Goal: Task Accomplishment & Management: Use online tool/utility

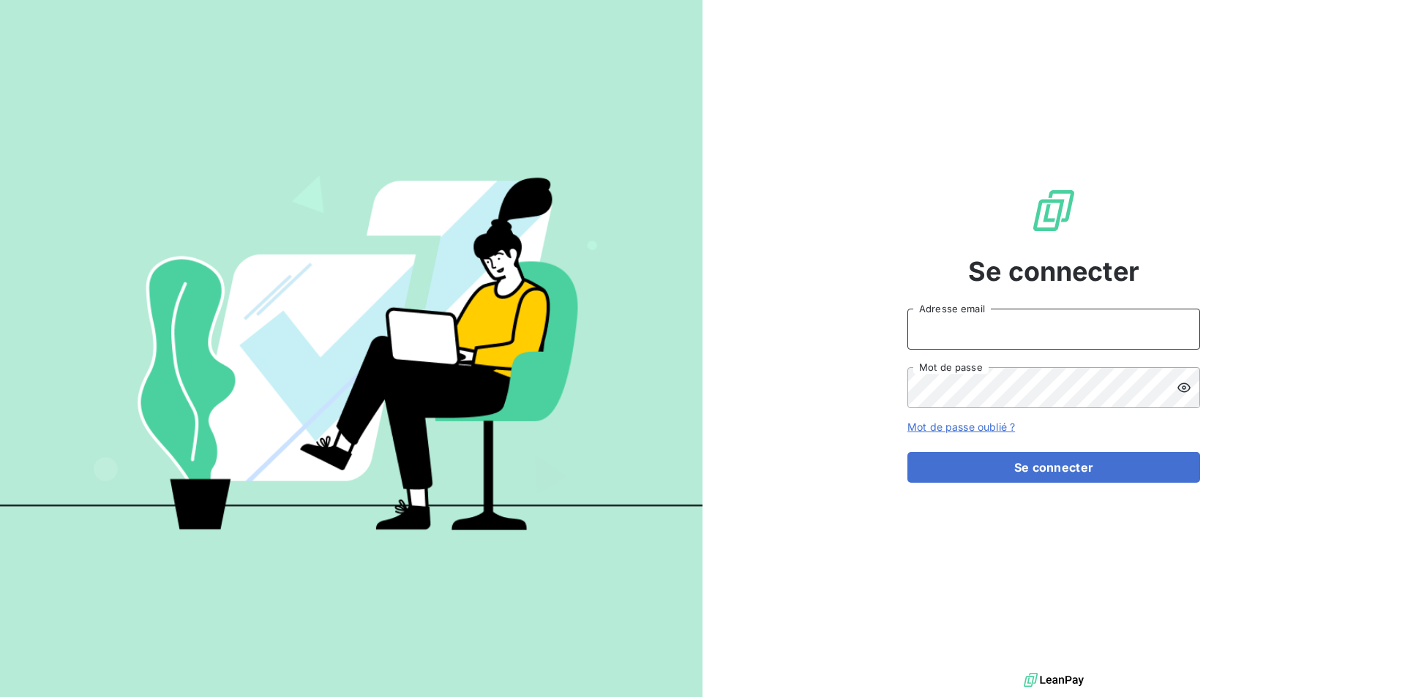
click at [947, 330] on input "Adresse email" at bounding box center [1053, 329] width 293 height 41
type input "[EMAIL_ADDRESS][DOMAIN_NAME]"
click at [907, 452] on button "Se connecter" at bounding box center [1053, 467] width 293 height 31
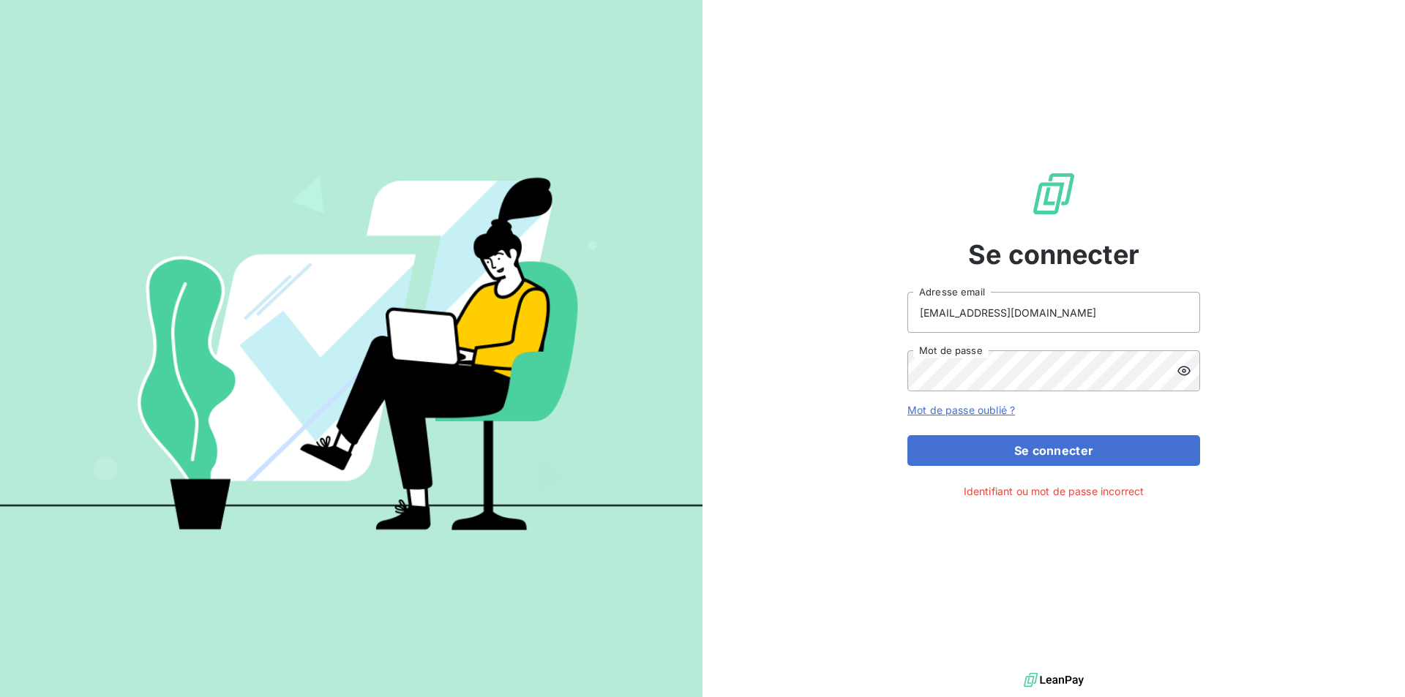
click at [1186, 370] on icon at bounding box center [1183, 371] width 15 height 15
click at [824, 369] on div "Se connecter [EMAIL_ADDRESS][DOMAIN_NAME] Adresse email Mot de passe Mot de pas…" at bounding box center [1053, 334] width 702 height 669
click at [907, 435] on button "Se connecter" at bounding box center [1053, 450] width 293 height 31
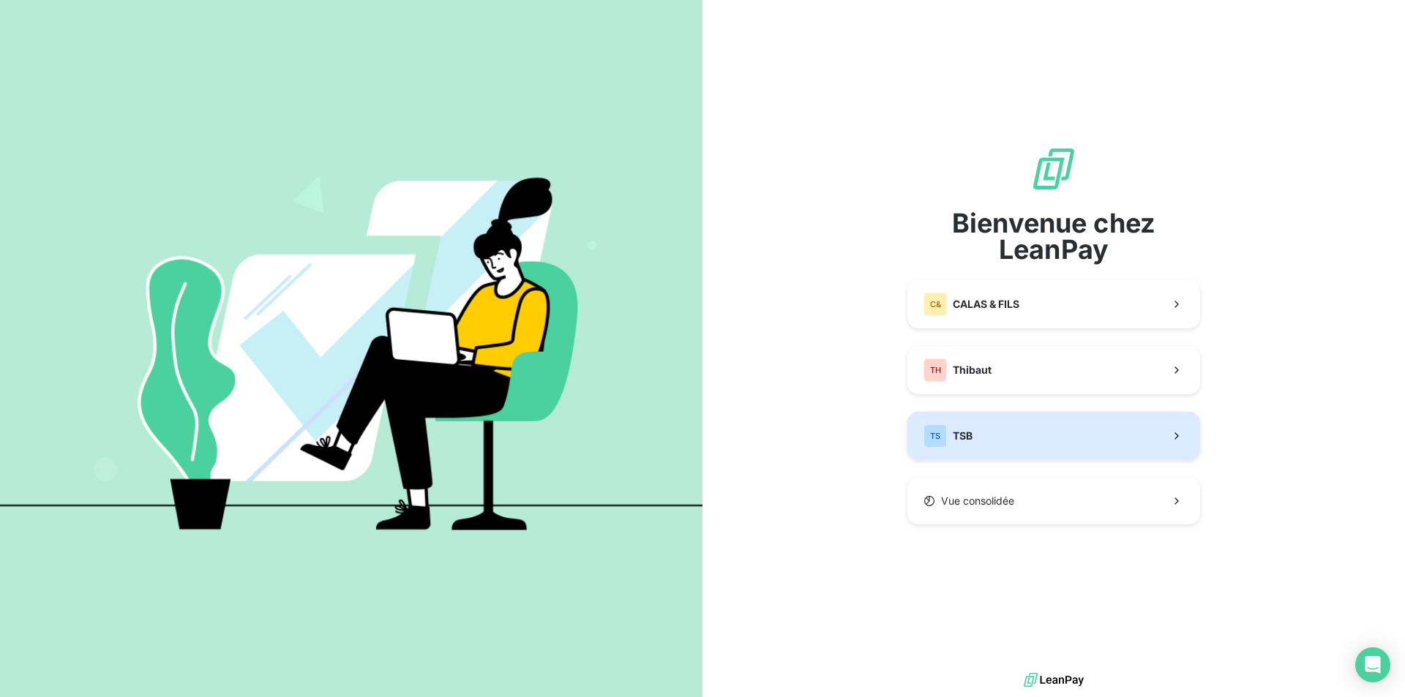
click at [1024, 425] on button "TS TSB" at bounding box center [1053, 436] width 293 height 48
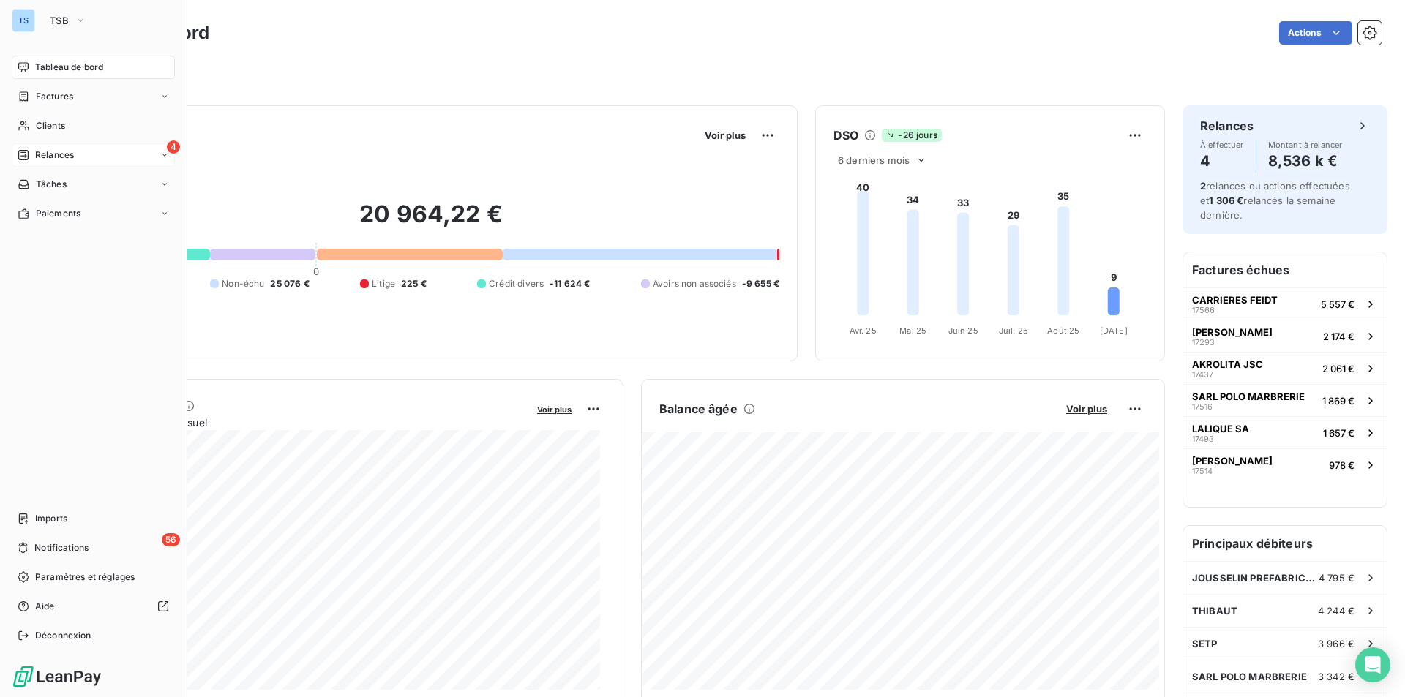
drag, startPoint x: 53, startPoint y: 150, endPoint x: 156, endPoint y: 155, distance: 102.5
click at [53, 150] on span "Relances" at bounding box center [54, 155] width 39 height 13
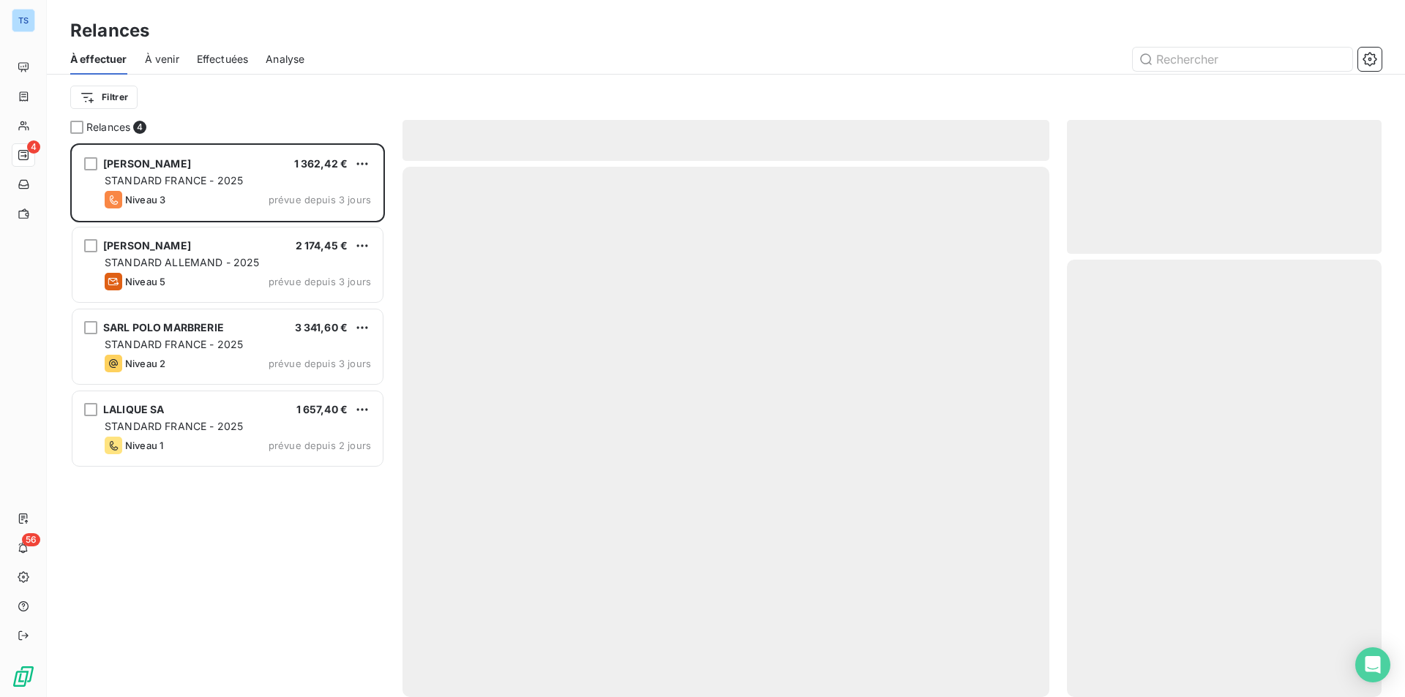
scroll to position [543, 304]
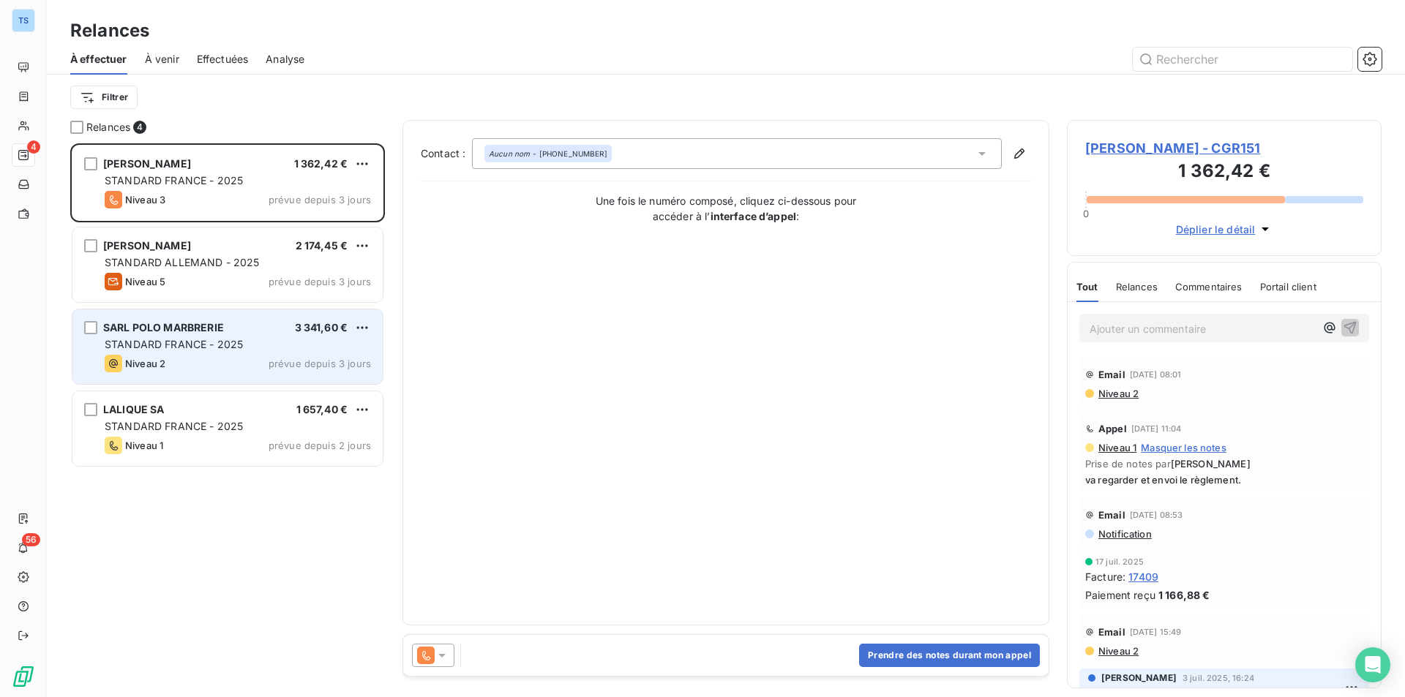
click at [196, 347] on span "STANDARD FRANCE - 2025" at bounding box center [174, 344] width 138 height 12
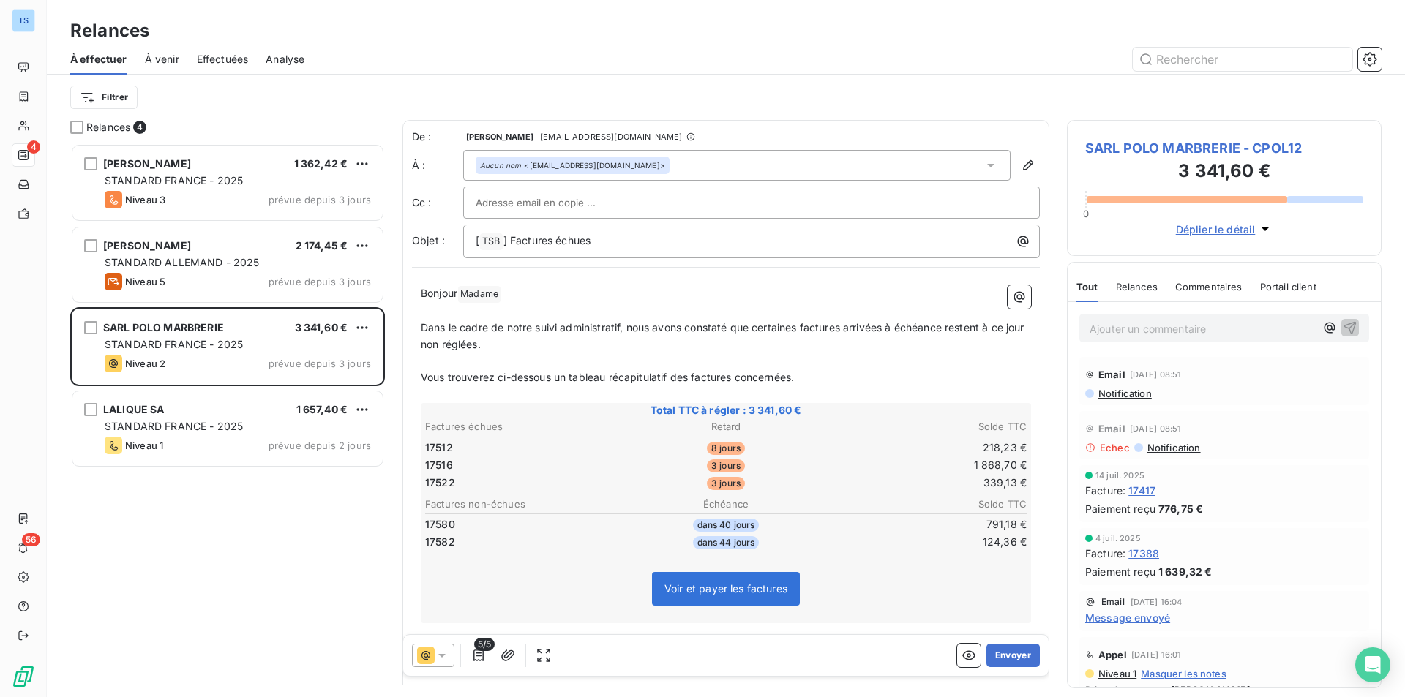
click at [1147, 144] on span "SARL POLO MARBRERIE - CPOL12" at bounding box center [1224, 148] width 278 height 20
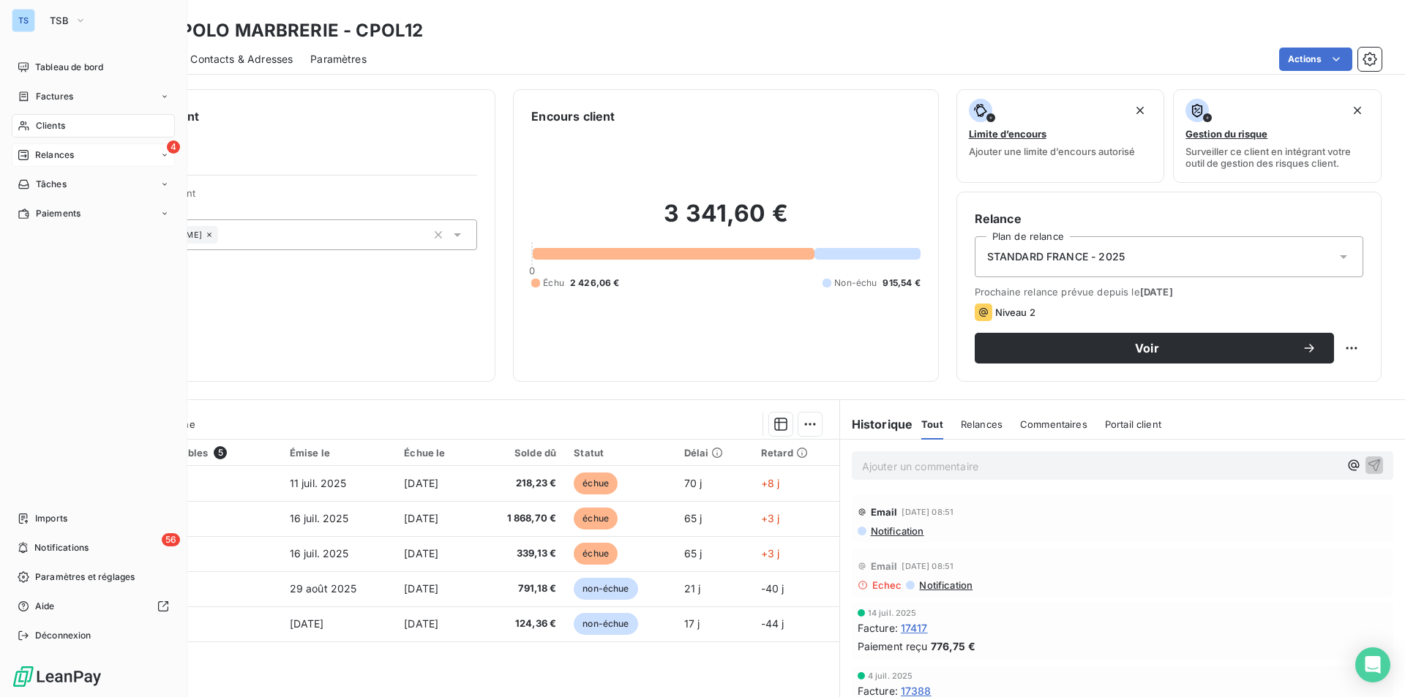
click at [49, 149] on span "Relances" at bounding box center [54, 155] width 39 height 13
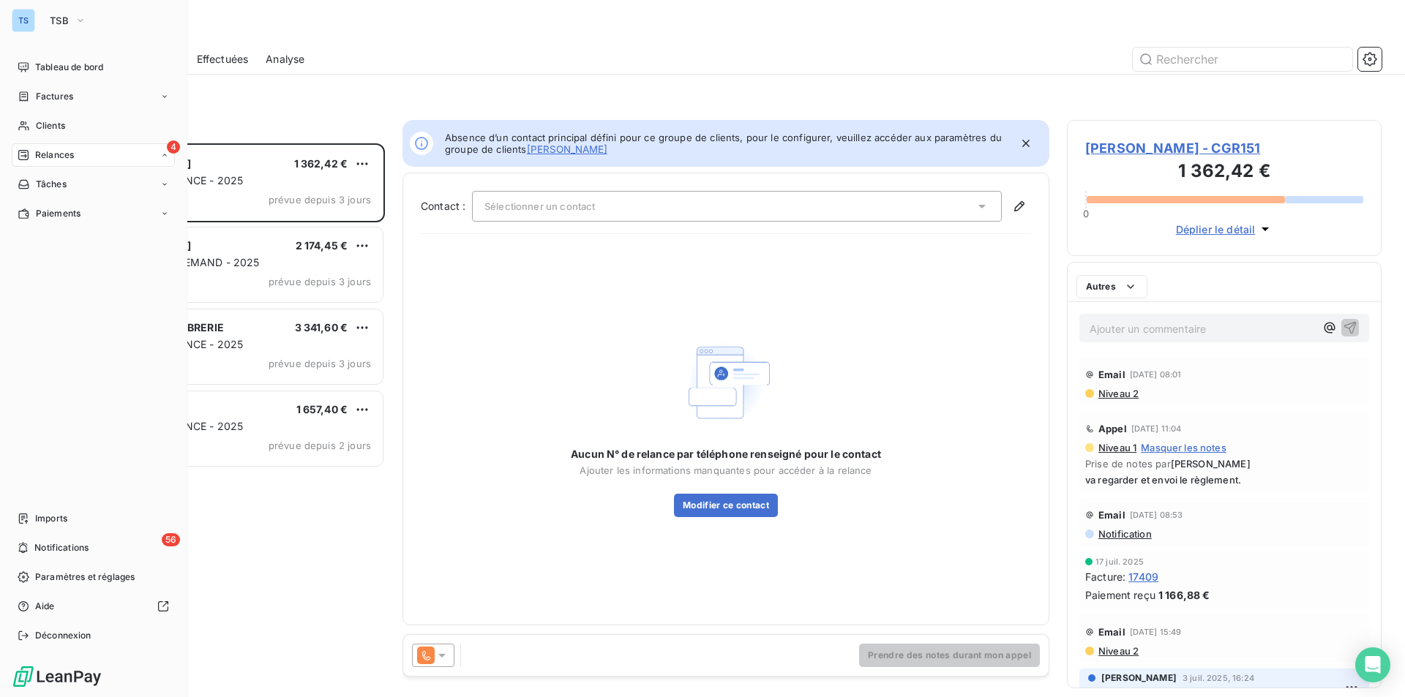
scroll to position [543, 304]
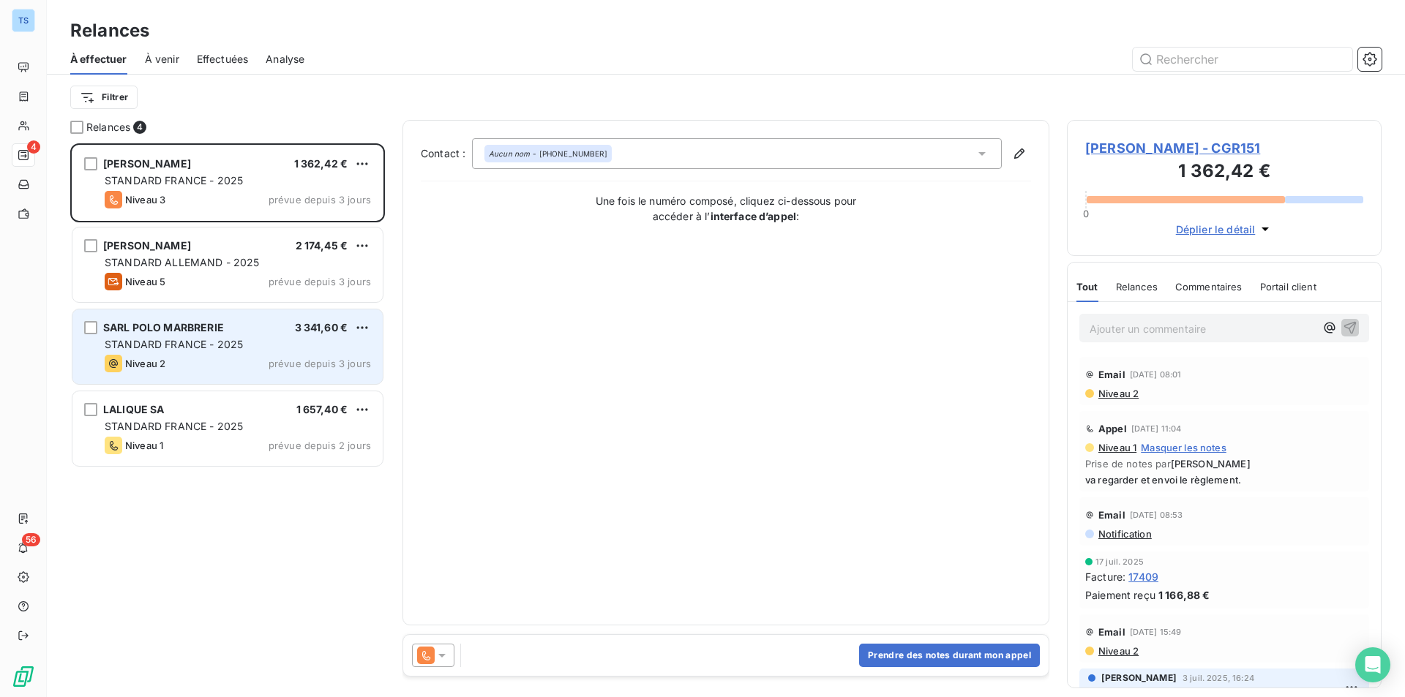
click at [182, 339] on span "STANDARD FRANCE - 2025" at bounding box center [174, 344] width 138 height 12
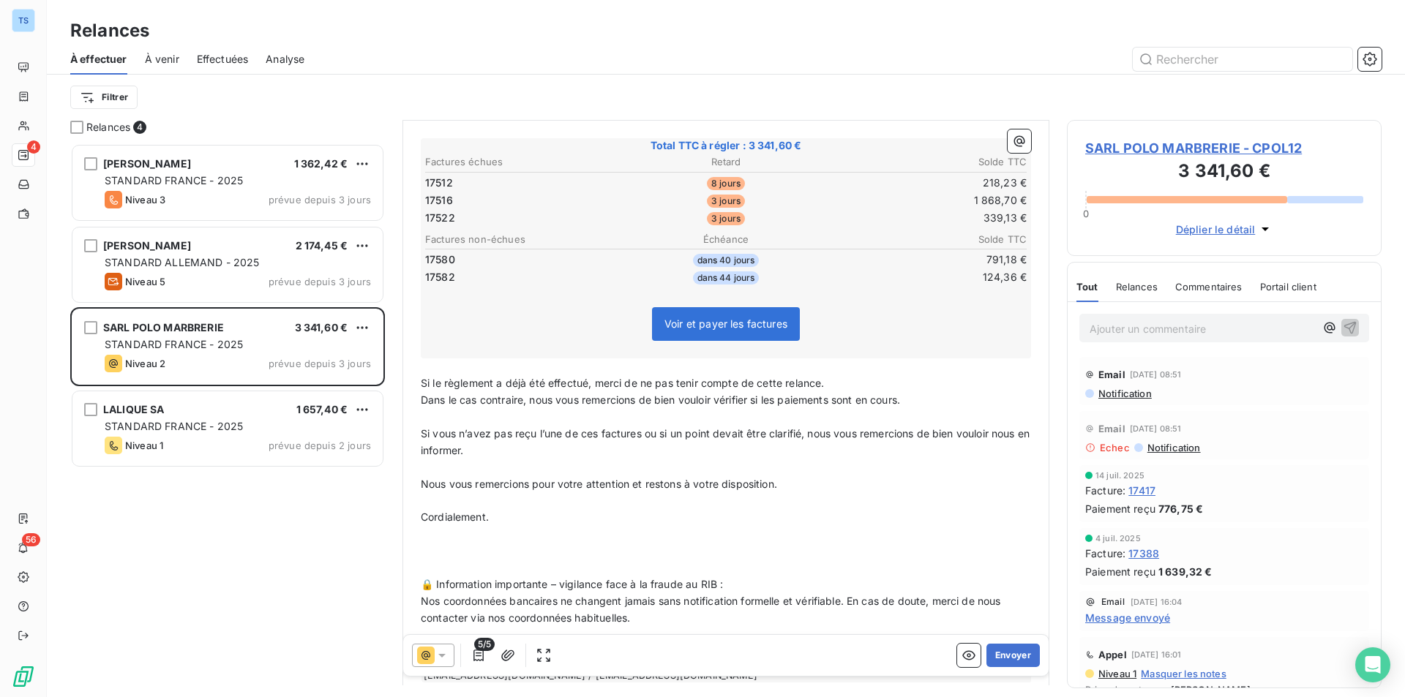
scroll to position [268, 0]
click at [1004, 651] on button "Envoyer" at bounding box center [1012, 655] width 53 height 23
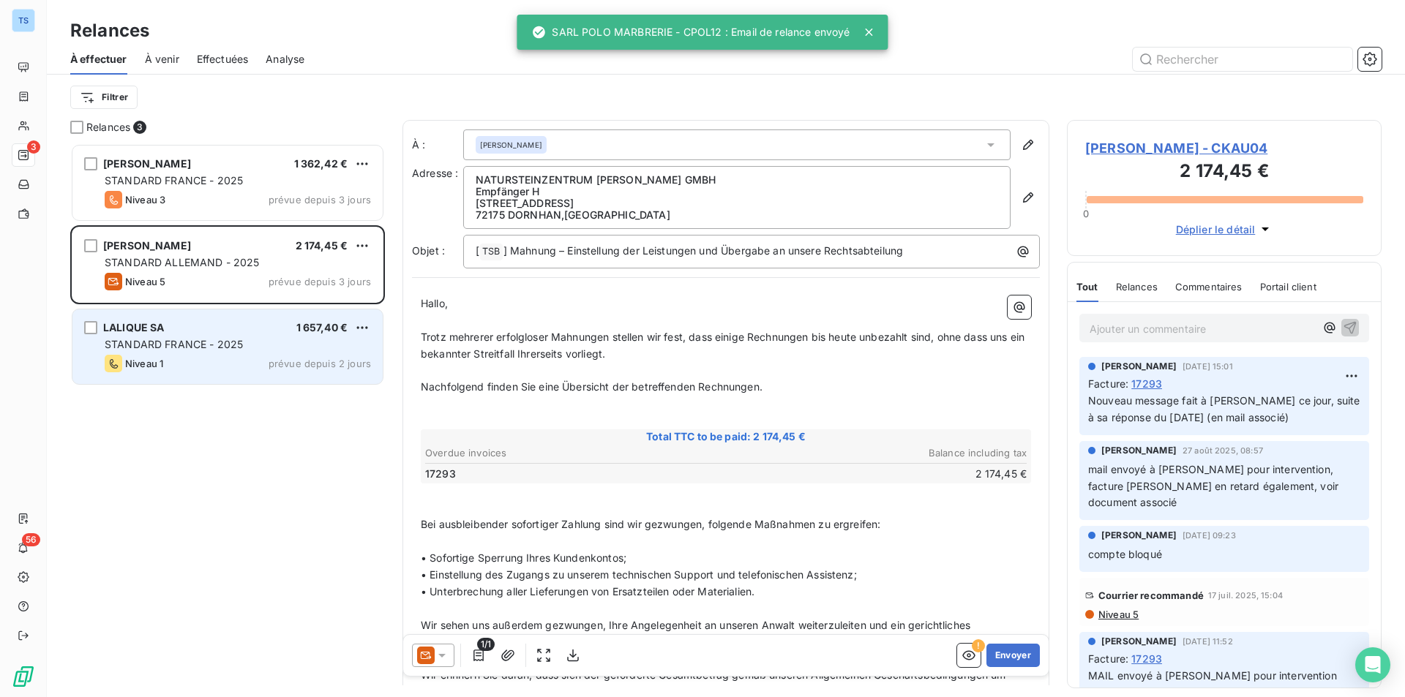
scroll to position [543, 304]
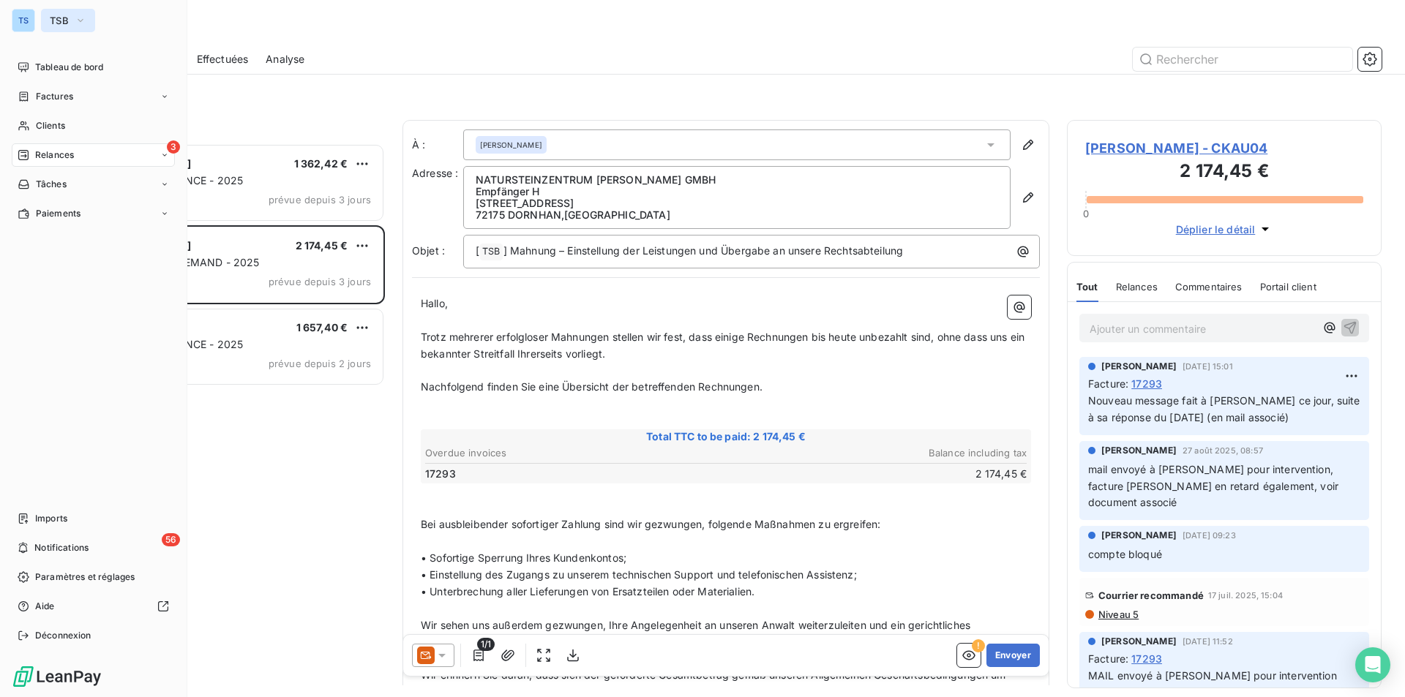
click at [78, 15] on icon "button" at bounding box center [81, 20] width 12 height 15
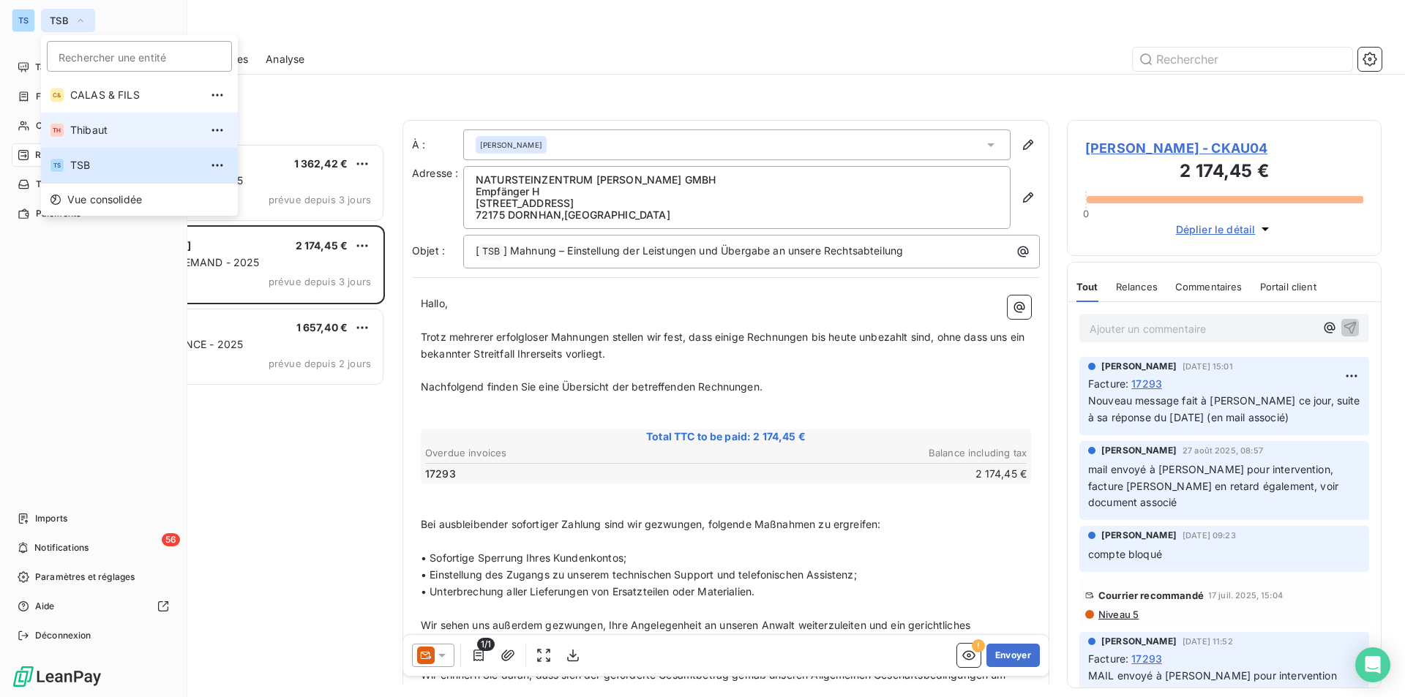
click at [99, 124] on span "Thibaut" at bounding box center [134, 130] width 129 height 15
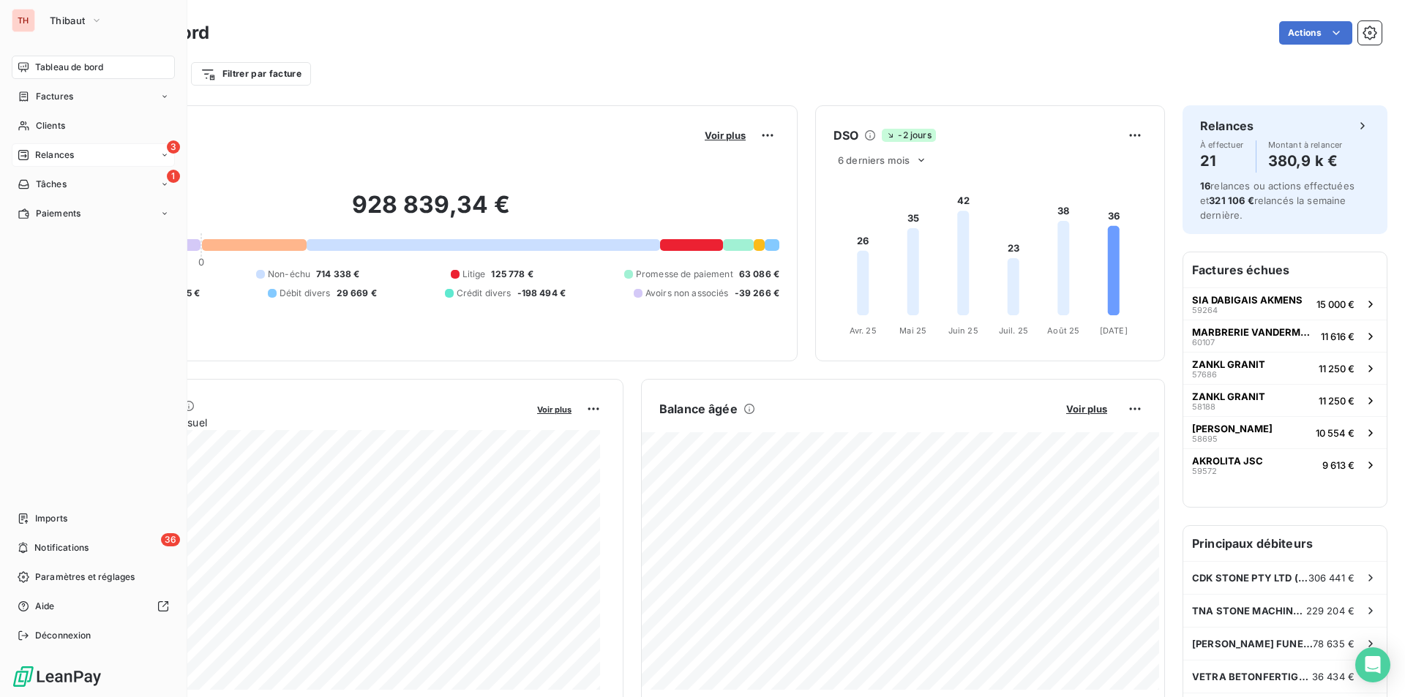
click at [51, 152] on span "Relances" at bounding box center [54, 155] width 39 height 13
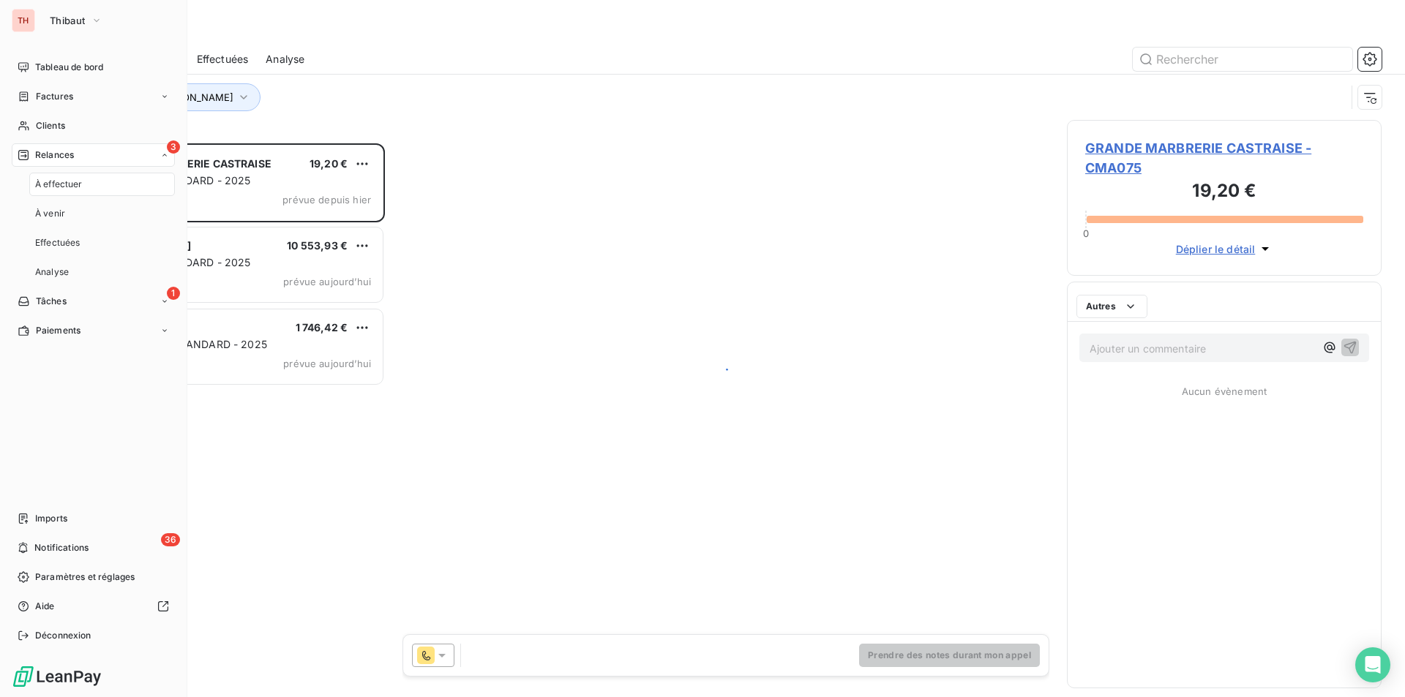
scroll to position [543, 304]
